Goal: Information Seeking & Learning: Learn about a topic

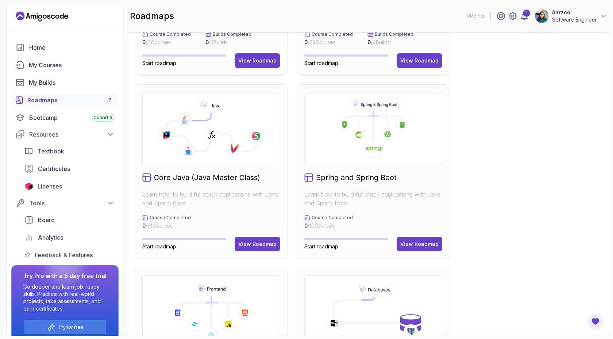
scroll to position [250, 0]
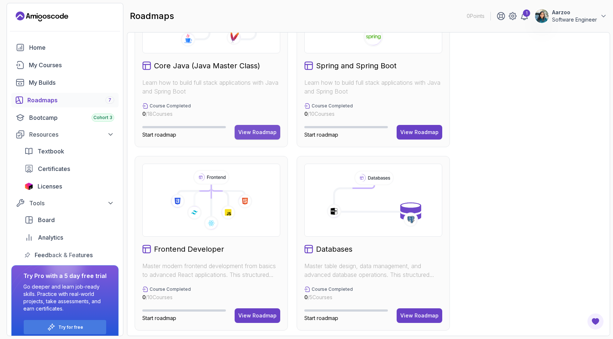
click at [260, 134] on div "View Roadmap" at bounding box center [257, 131] width 38 height 7
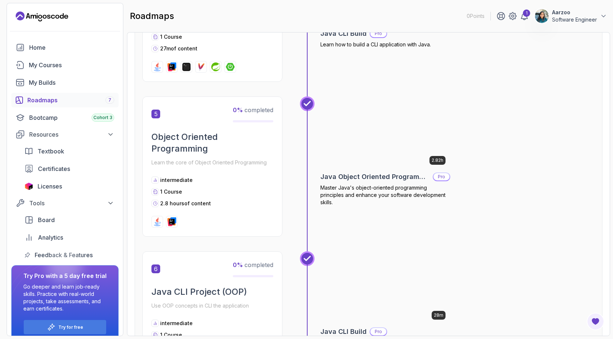
scroll to position [723, 0]
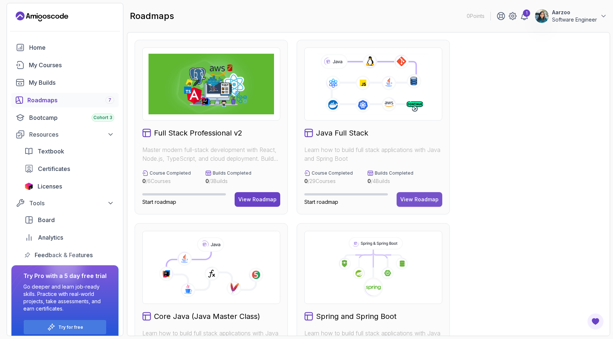
click at [415, 197] on div "View Roadmap" at bounding box center [419, 199] width 38 height 7
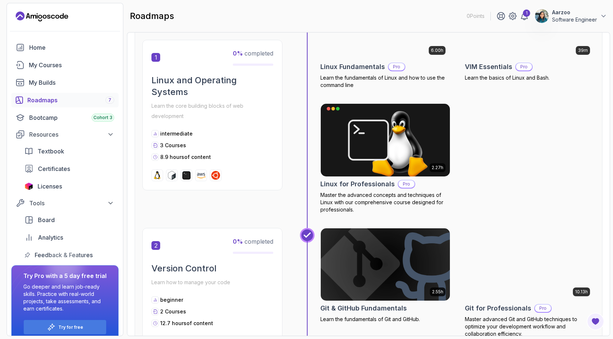
scroll to position [205, 0]
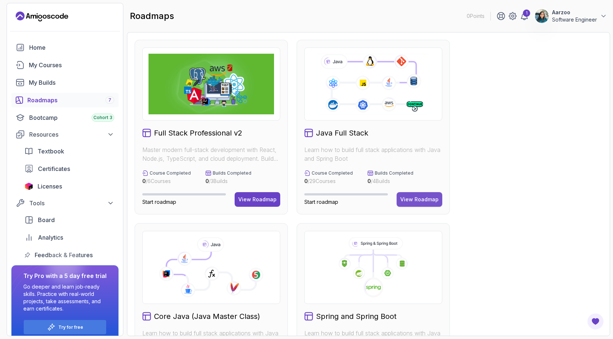
click at [417, 201] on div "View Roadmap" at bounding box center [419, 199] width 38 height 7
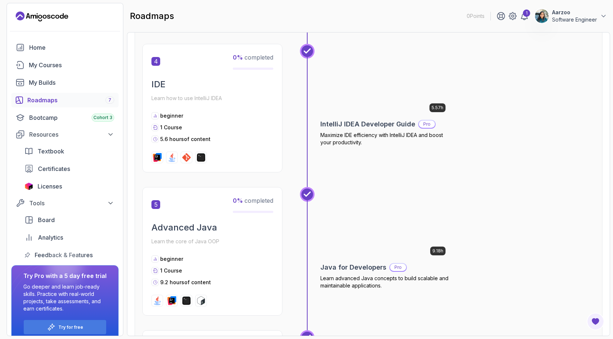
scroll to position [681, 0]
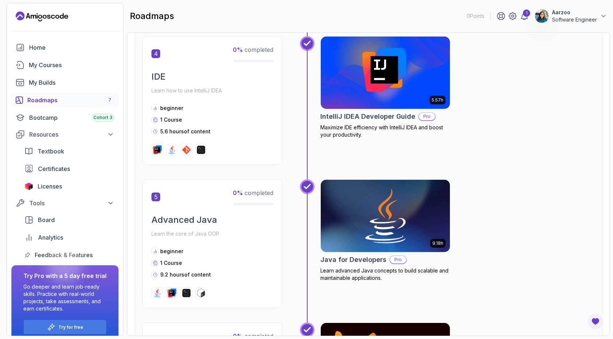
click at [380, 216] on img at bounding box center [385, 216] width 136 height 76
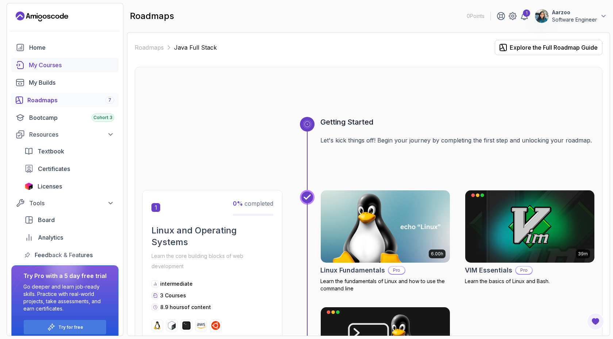
click at [55, 65] on div "My Courses" at bounding box center [71, 65] width 85 height 9
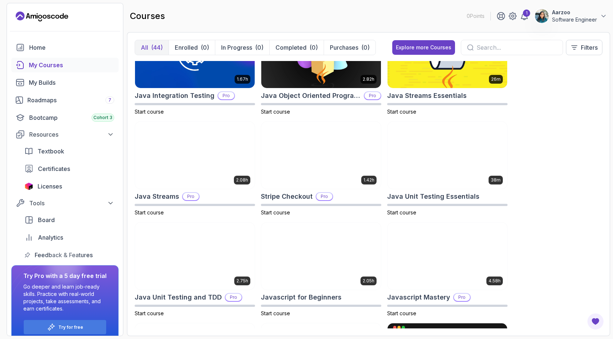
scroll to position [632, 0]
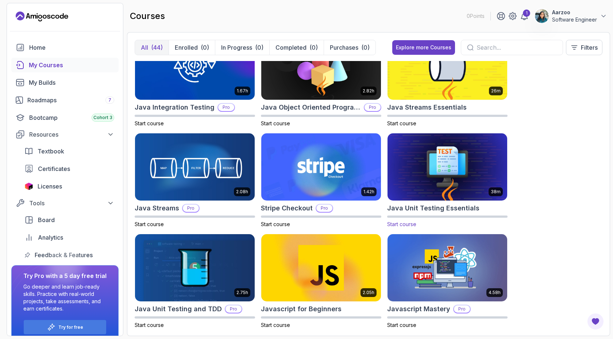
click at [468, 171] on img at bounding box center [448, 167] width 126 height 70
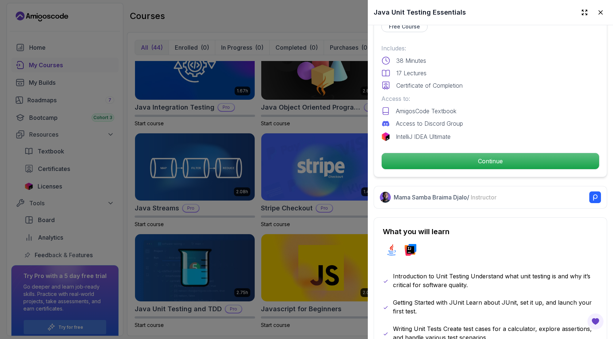
scroll to position [209, 0]
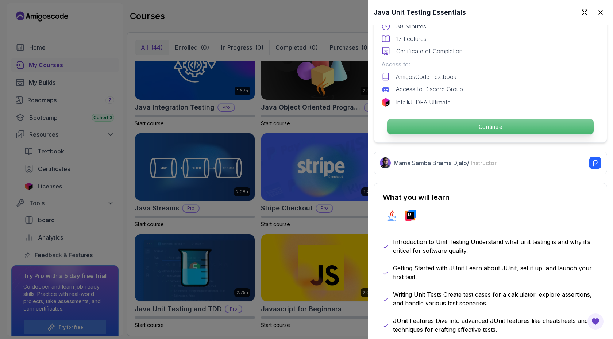
click at [471, 132] on p "Continue" at bounding box center [490, 126] width 207 height 15
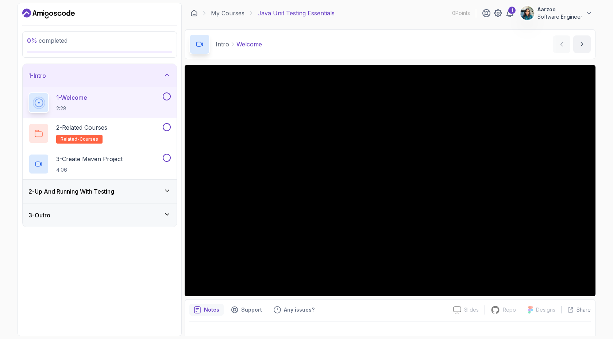
click at [154, 194] on div "2 - Up And Running With Testing" at bounding box center [99, 191] width 142 height 9
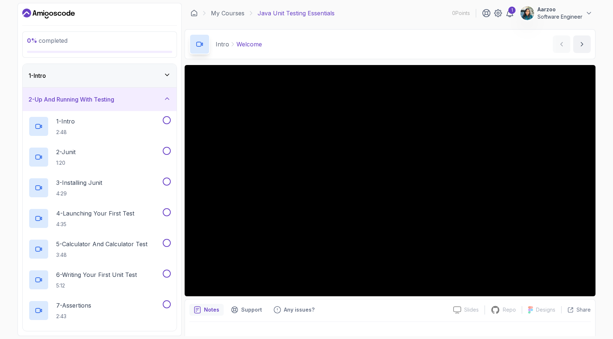
click at [150, 99] on div "2 - Up And Running With Testing" at bounding box center [99, 99] width 142 height 9
